Goal: Task Accomplishment & Management: Use online tool/utility

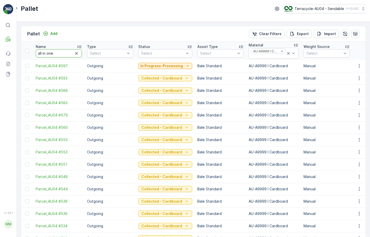
type input "all in one"
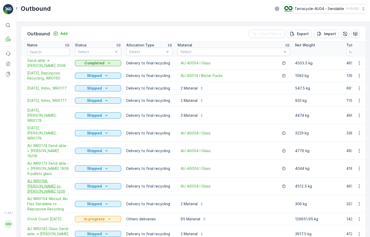
scroll to position [12, 0]
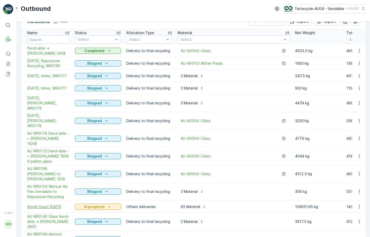
click at [39, 204] on span "Stock Count [DATE]" at bounding box center [48, 206] width 43 height 5
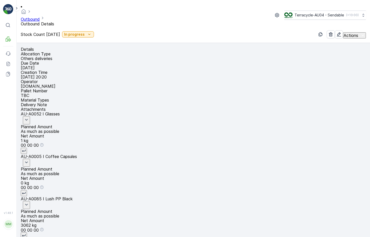
type input "AU01_"
type input "AU01_all in one #3"
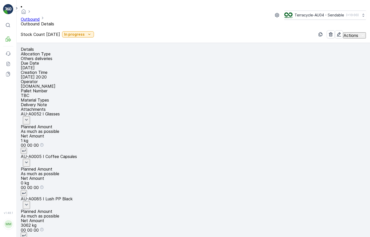
drag, startPoint x: 25, startPoint y: 191, endPoint x: 58, endPoint y: 193, distance: 32.9
click at [354, 207] on span "Unlink Pallet" at bounding box center [347, 205] width 23 height 5
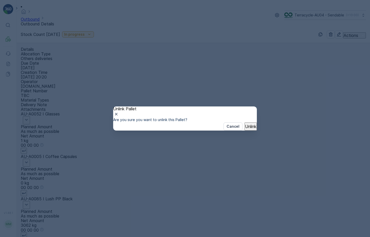
click at [245, 129] on p "Unlink" at bounding box center [250, 126] width 11 height 5
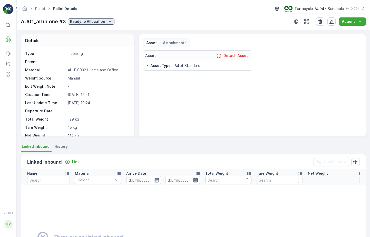
click at [99, 21] on p "Ready to Allocation" at bounding box center [87, 21] width 35 height 5
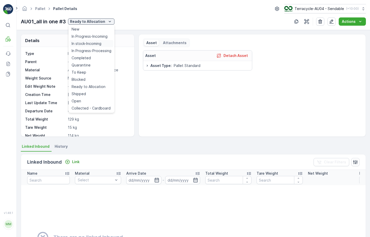
click at [101, 42] on span "In stock-Incoming" at bounding box center [87, 43] width 30 height 5
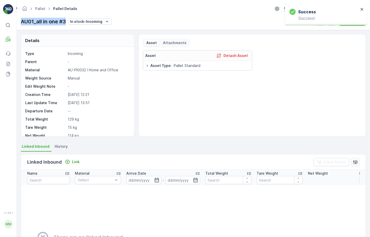
drag, startPoint x: 19, startPoint y: 22, endPoint x: 67, endPoint y: 21, distance: 48.2
click at [67, 21] on div "Pallet Pallet Details Terracycle-AU04 - Sendable ( +10:00 ) AU01_all in one #3 …" at bounding box center [193, 15] width 353 height 30
copy p "AU01_all in one #3"
click at [39, 7] on link "Pallet" at bounding box center [40, 8] width 10 height 4
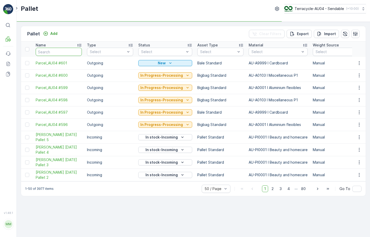
click at [52, 53] on input "text" at bounding box center [59, 52] width 46 height 8
type input "22132"
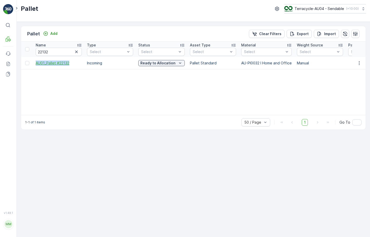
drag, startPoint x: 34, startPoint y: 61, endPoint x: 75, endPoint y: 61, distance: 41.8
click at [75, 61] on td "AU01_Pallet #22132" at bounding box center [58, 63] width 51 height 12
copy span "AU01_Pallet #22132"
click at [165, 66] on div "Ready to Allocation" at bounding box center [161, 62] width 46 height 7
click at [167, 61] on p "Ready to Allocation" at bounding box center [157, 63] width 35 height 5
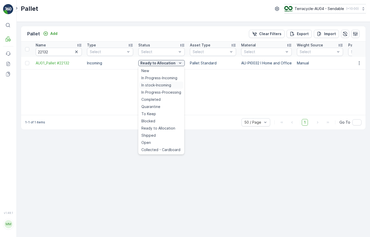
click at [162, 84] on span "In stock-Incoming" at bounding box center [156, 85] width 30 height 5
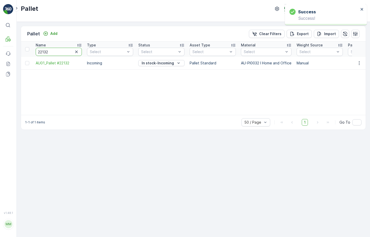
click at [58, 52] on input "22132" at bounding box center [59, 52] width 46 height 8
type input "22170"
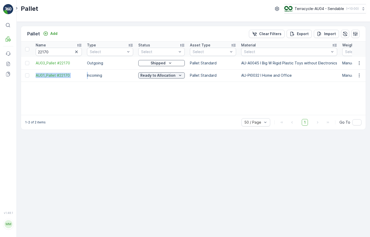
drag, startPoint x: 34, startPoint y: 75, endPoint x: 87, endPoint y: 74, distance: 53.1
copy span "AU01_Pallet #22170"
click at [150, 72] on button "Ready to Allocation" at bounding box center [161, 75] width 46 height 6
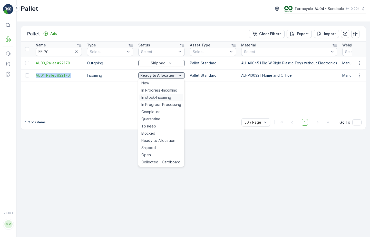
click at [156, 98] on span "In stock-Incoming" at bounding box center [156, 97] width 30 height 5
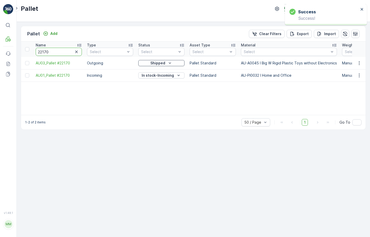
drag, startPoint x: 58, startPoint y: 53, endPoint x: 20, endPoint y: 53, distance: 37.7
click at [20, 53] on div "Pallet Add Clear Filters Export Import Name 22170 Type Select Status Select Ass…" at bounding box center [193, 129] width 353 height 215
type input "22259"
drag, startPoint x: 32, startPoint y: 75, endPoint x: 75, endPoint y: 72, distance: 42.7
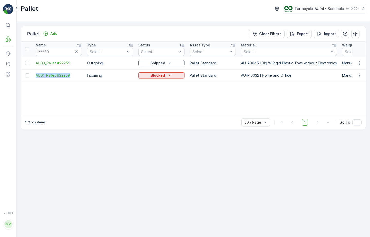
drag, startPoint x: 32, startPoint y: 75, endPoint x: 74, endPoint y: 75, distance: 42.6
copy span "AU01_Pallet #22259"
click at [161, 73] on p "Blocked" at bounding box center [157, 75] width 14 height 5
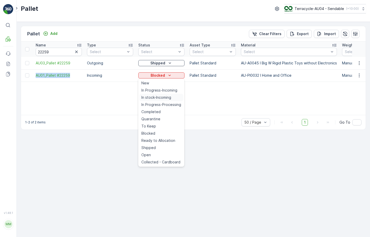
click at [157, 99] on span "In stock-Incoming" at bounding box center [156, 97] width 30 height 5
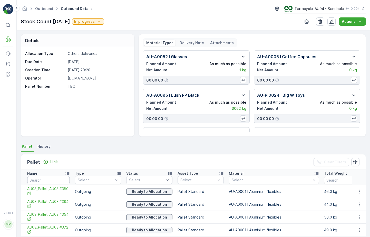
click at [52, 182] on input "text" at bounding box center [48, 180] width 43 height 8
paste input "AU01_Pallet #22132"
type input "AU01_Pallet #22132"
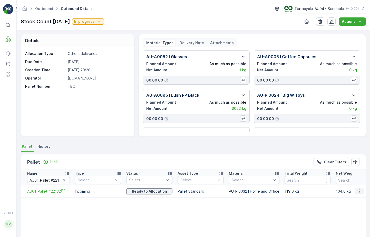
click at [355, 191] on button "button" at bounding box center [358, 191] width 9 height 6
click at [344, 209] on span "Unlink Pallet" at bounding box center [348, 208] width 21 height 5
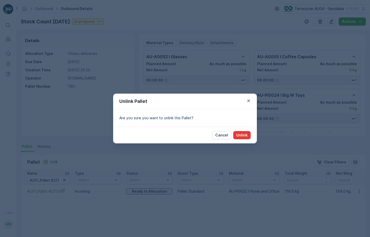
click at [239, 137] on p "Unlink" at bounding box center [241, 135] width 11 height 5
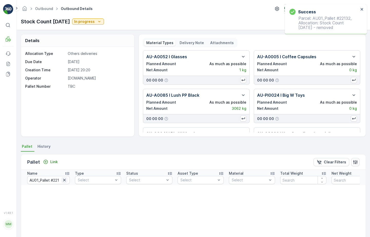
click at [64, 179] on icon "button" at bounding box center [64, 180] width 3 height 3
click at [57, 179] on input "text" at bounding box center [48, 180] width 43 height 8
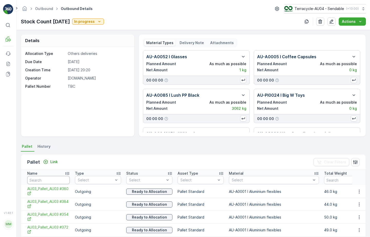
click at [41, 178] on input "text" at bounding box center [48, 180] width 43 height 8
paste input "AU01_Pallet #22170"
type input "AU01_Pallet #22170"
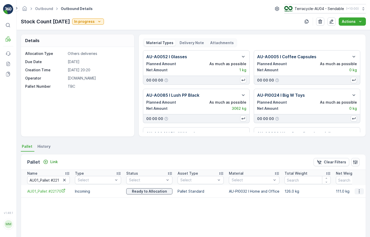
click at [357, 193] on icon "button" at bounding box center [358, 191] width 5 height 5
click at [346, 211] on span "Unlink Pallet" at bounding box center [348, 208] width 21 height 5
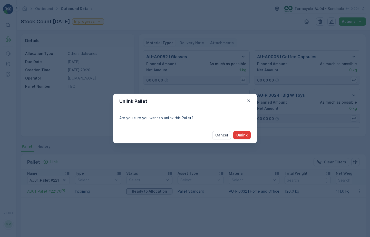
click at [240, 132] on button "Unlink" at bounding box center [241, 135] width 17 height 8
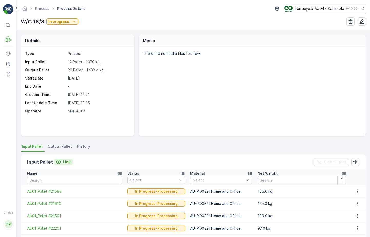
click at [65, 162] on p "Link" at bounding box center [66, 161] width 7 height 5
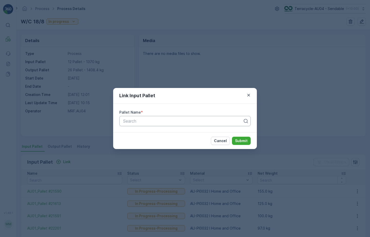
click at [158, 119] on div at bounding box center [183, 121] width 121 height 5
paste input "AU01_all in one #3"
type input "AU01_all in one #3"
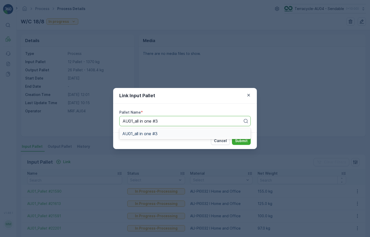
click at [165, 136] on div "AU01_all in one #3" at bounding box center [184, 133] width 131 height 9
click at [240, 141] on p "Submit" at bounding box center [241, 140] width 13 height 5
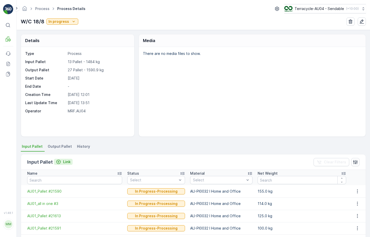
click at [63, 161] on p "Link" at bounding box center [66, 161] width 7 height 5
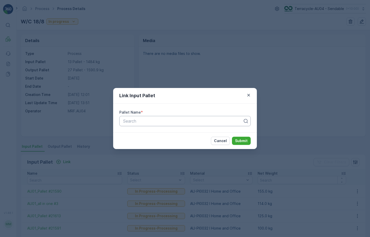
click at [144, 120] on div at bounding box center [183, 121] width 121 height 5
paste input "AU01_Pallet #22132"
type input "AU01_Pallet #22132"
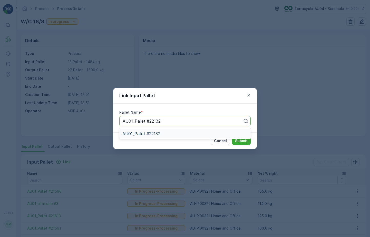
click at [157, 133] on span "AU01_Pallet #22132" at bounding box center [141, 133] width 38 height 5
click at [244, 141] on p "Submit" at bounding box center [241, 140] width 13 height 5
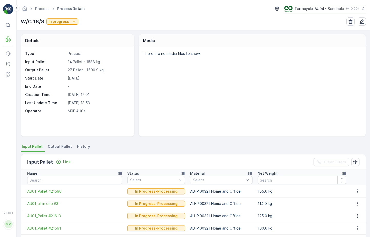
click at [65, 158] on div "Input Pallet Link Clear Filters" at bounding box center [193, 161] width 344 height 15
click at [63, 162] on p "Link" at bounding box center [66, 161] width 7 height 5
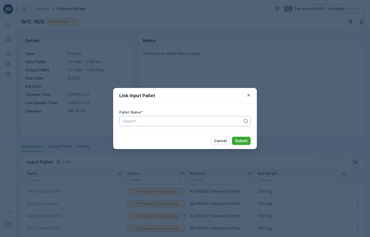
click at [137, 122] on div at bounding box center [183, 121] width 121 height 5
paste input "AU01_Pallet #22170"
type input "AU01_Pallet #22170"
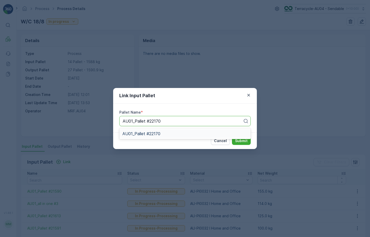
click at [151, 136] on span "AU01_Pallet #22170" at bounding box center [141, 133] width 38 height 5
click at [237, 141] on p "Submit" at bounding box center [241, 140] width 13 height 5
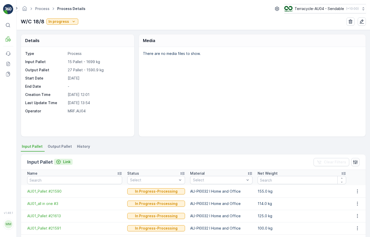
click at [61, 161] on div "Link" at bounding box center [63, 161] width 15 height 5
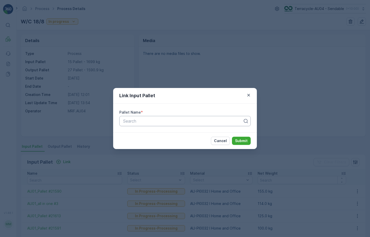
click at [145, 121] on div at bounding box center [183, 121] width 121 height 5
paste input "AU01_Pallet #22259"
type input "AU01_Pallet #22259"
click at [246, 143] on p "Submit" at bounding box center [241, 140] width 13 height 5
